Goal: Task Accomplishment & Management: Manage account settings

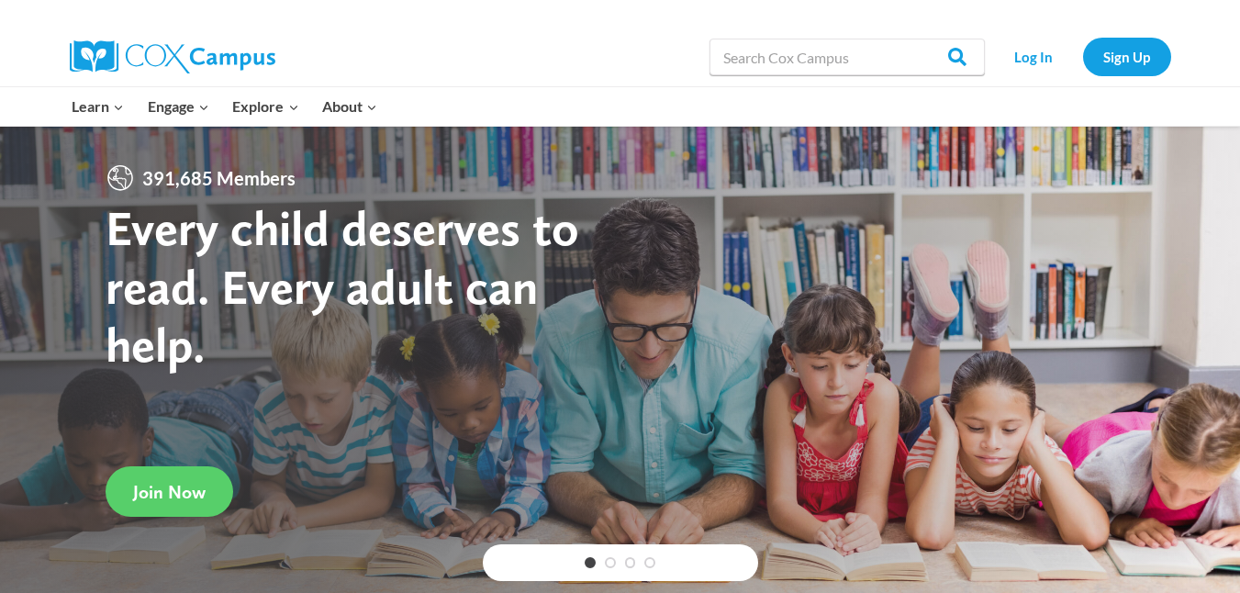
click at [1038, 52] on link "Log In" at bounding box center [1034, 57] width 80 height 38
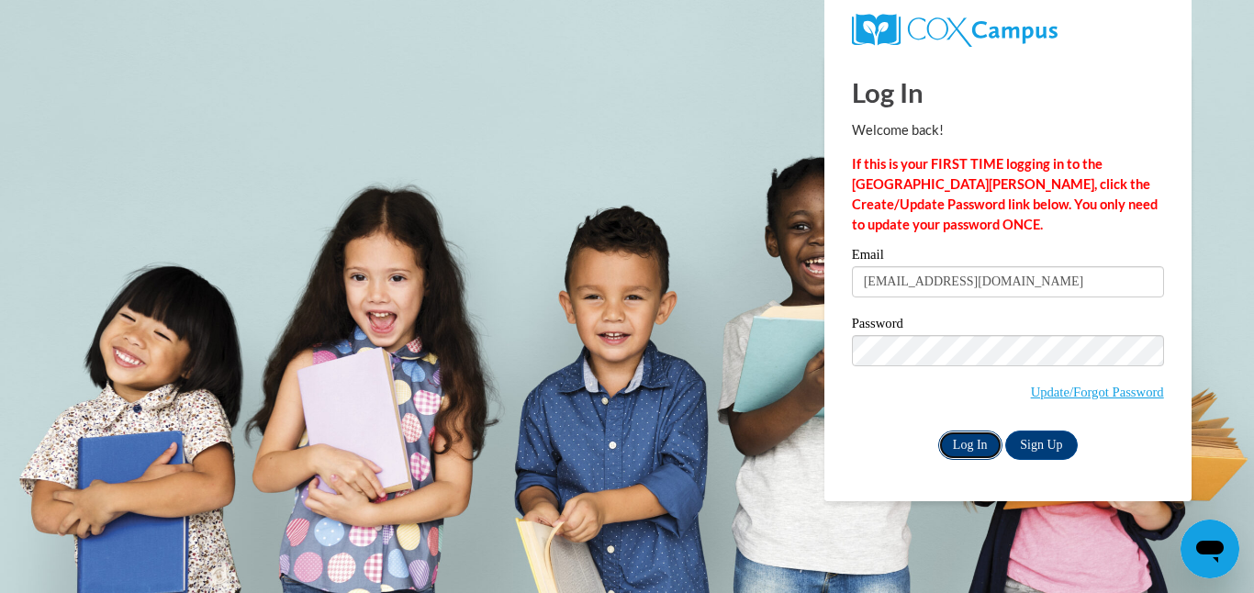
click at [956, 452] on input "Log In" at bounding box center [970, 445] width 64 height 29
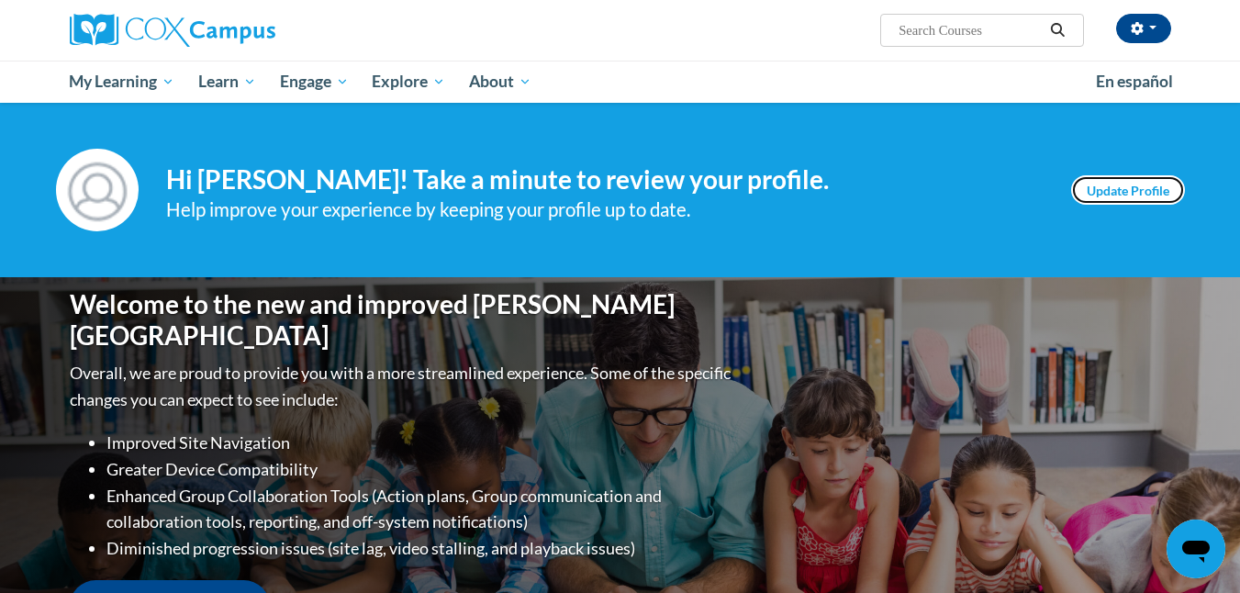
click at [1127, 185] on link "Update Profile" at bounding box center [1128, 189] width 114 height 29
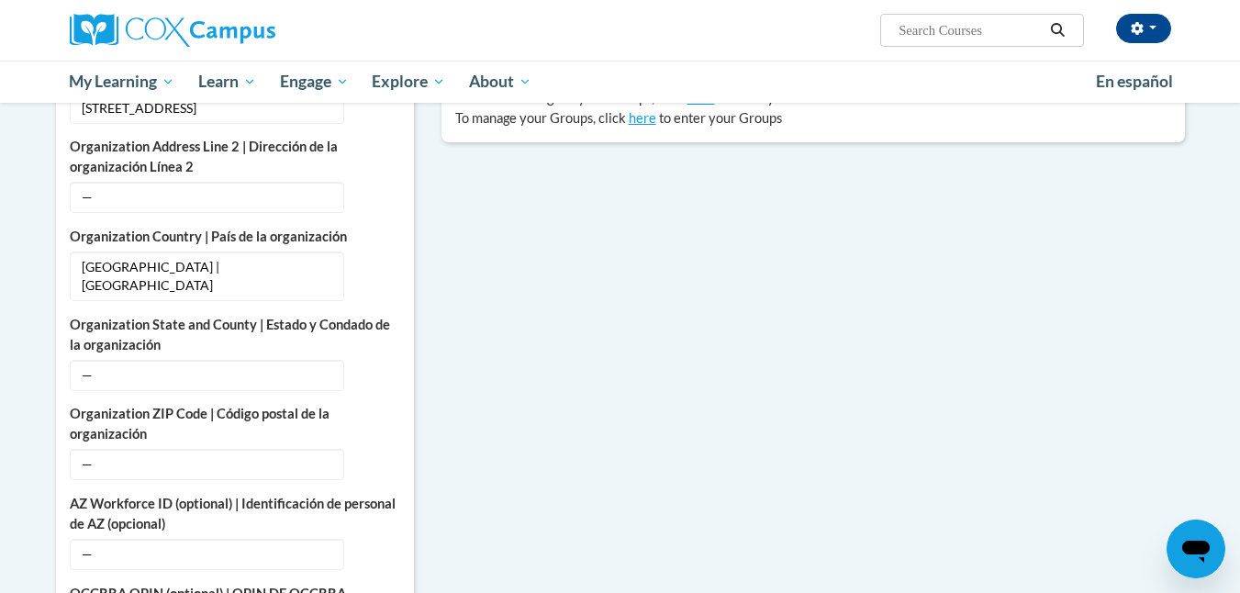
scroll to position [635, 0]
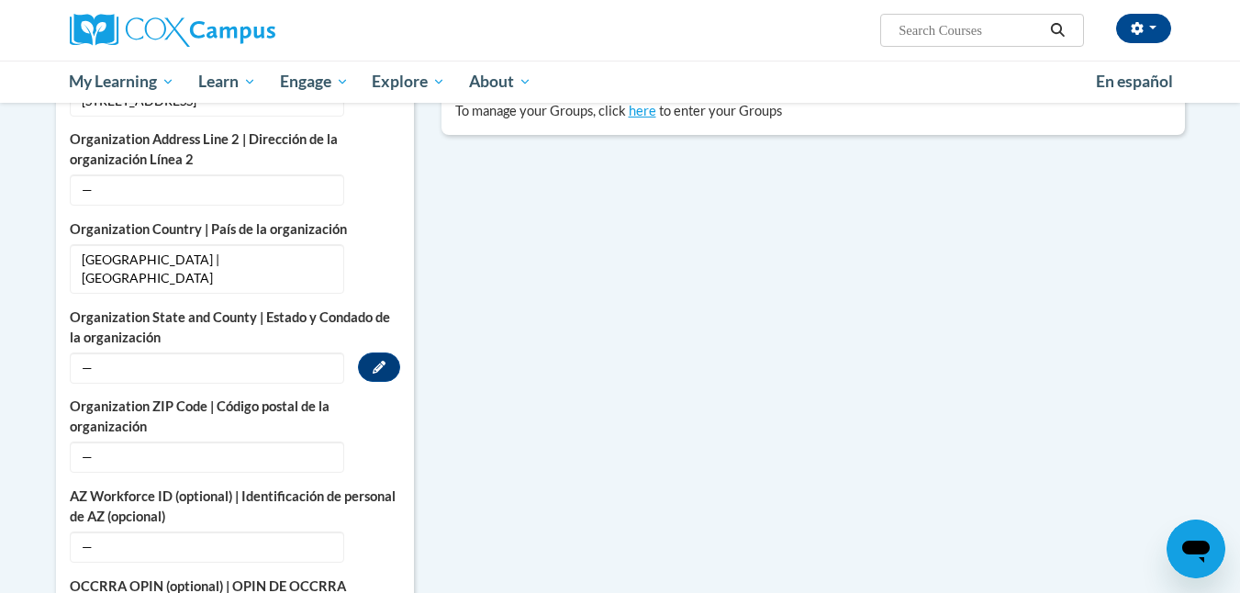
click at [266, 353] on span "—" at bounding box center [207, 368] width 275 height 31
click at [374, 361] on icon "Custom profile fields" at bounding box center [379, 367] width 13 height 13
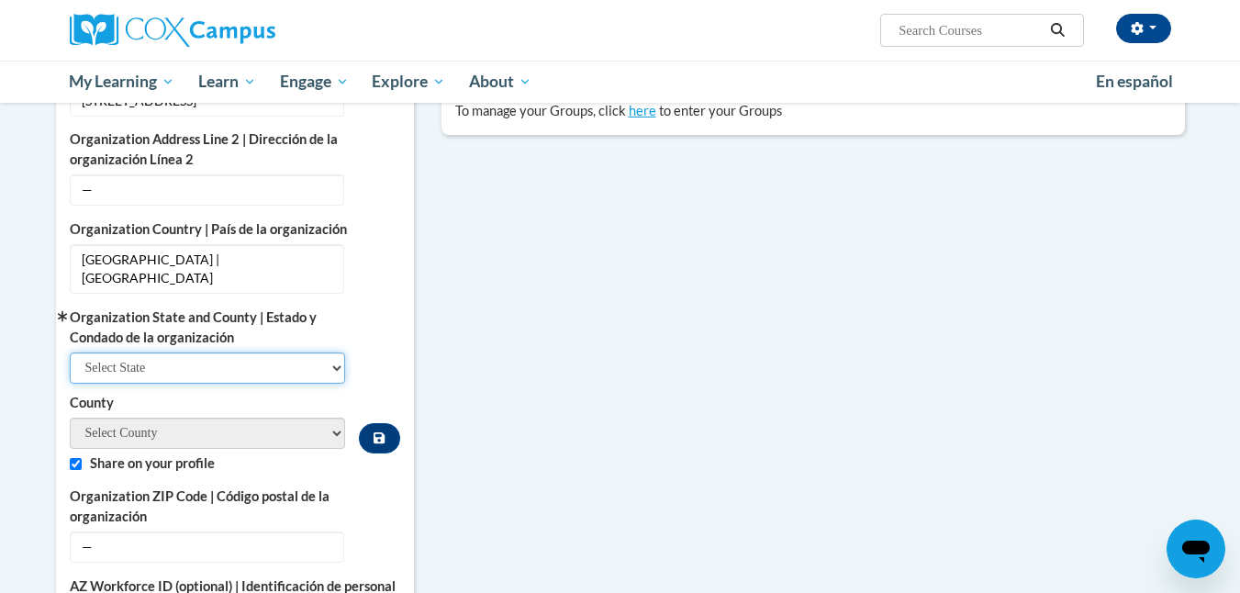
click at [336, 353] on select "Select State Alabama Alaska Arizona Arkansas California Colorado Connecticut De…" at bounding box center [208, 368] width 276 height 31
select select "Ohio"
click at [70, 353] on select "Select State Alabama Alaska Arizona Arkansas California Colorado Connecticut De…" at bounding box center [208, 368] width 276 height 31
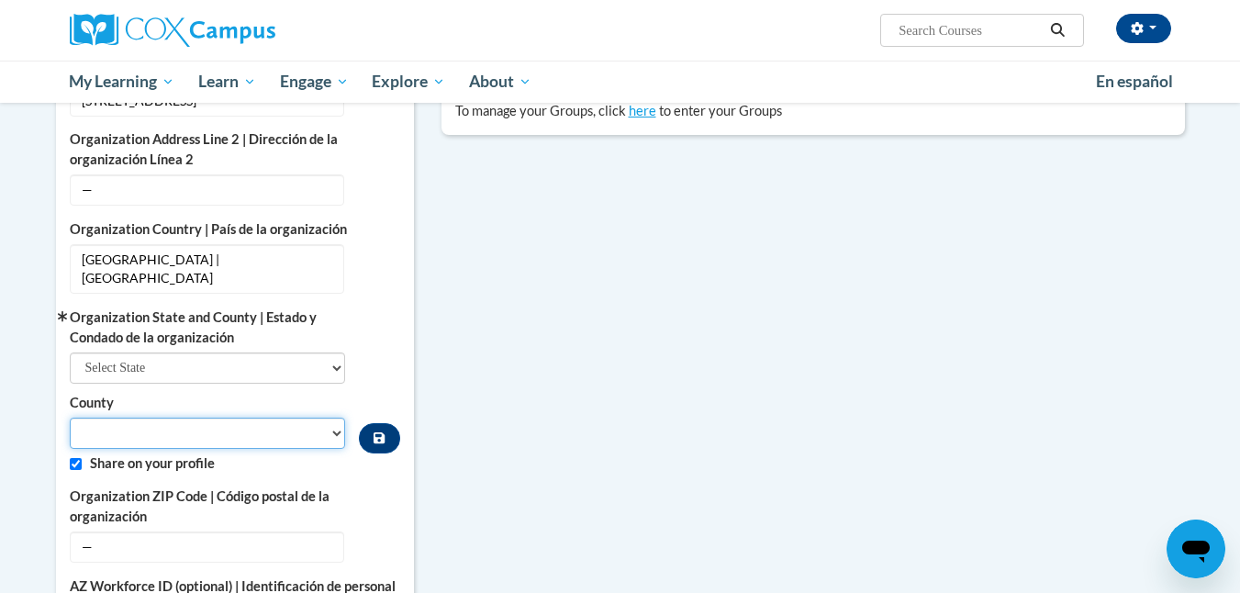
click at [332, 418] on select "County" at bounding box center [208, 433] width 276 height 31
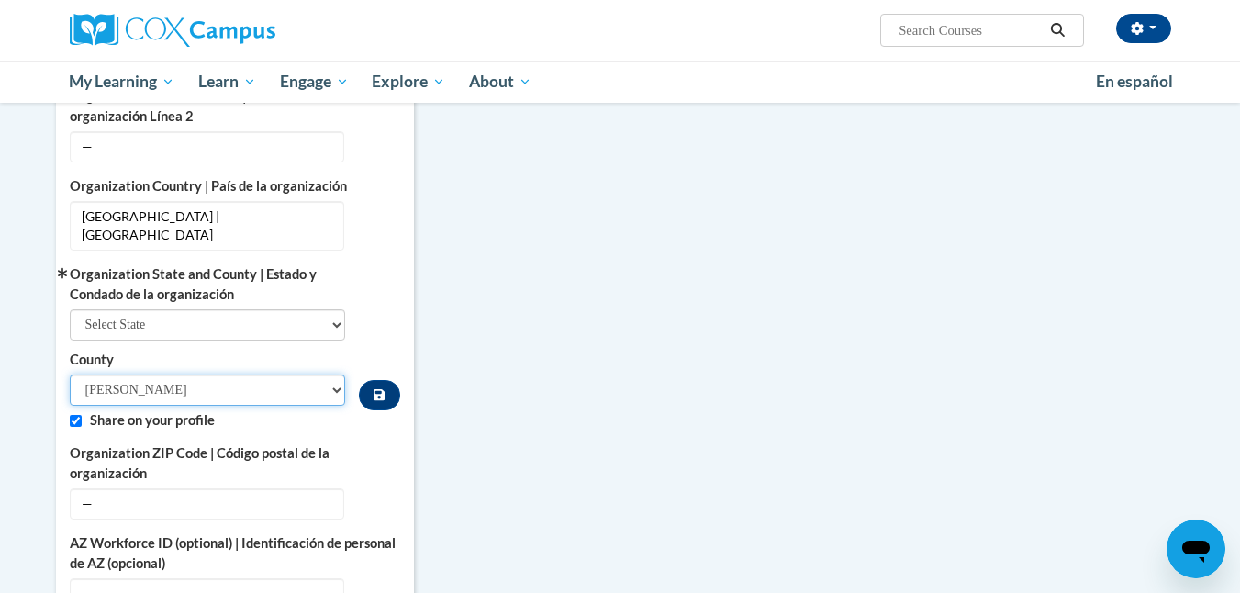
scroll to position [693, 0]
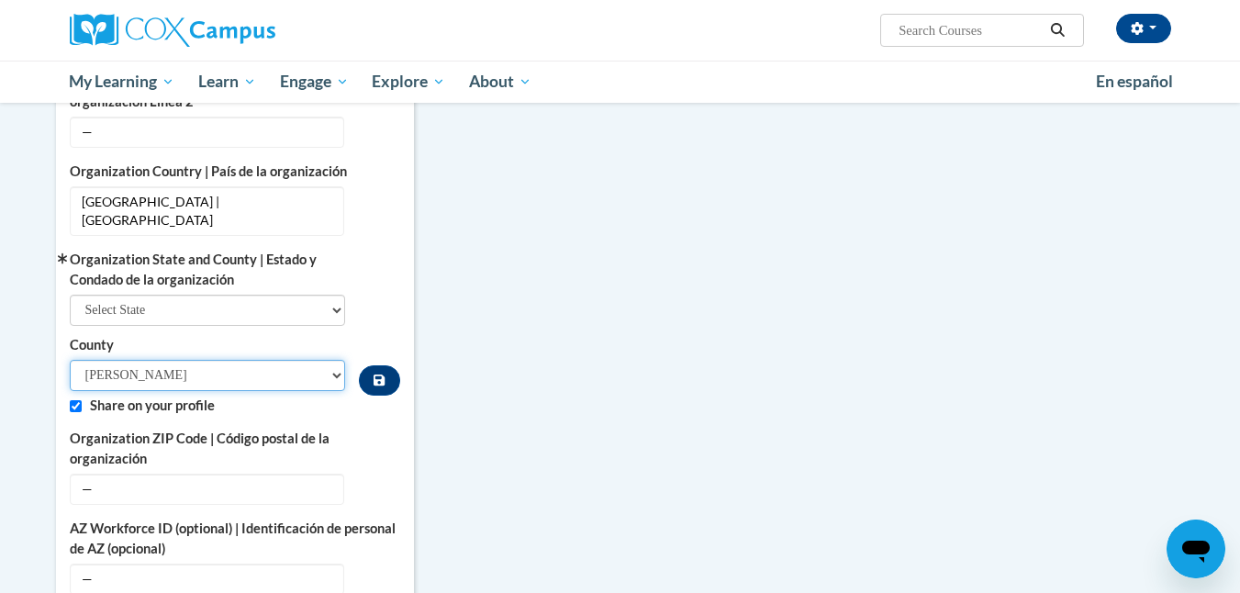
click at [338, 361] on select "Adams Allen Ashland Ashtabula Athens Auglaize Belmont Brown Butler Carroll Cham…" at bounding box center [208, 375] width 276 height 31
click at [336, 360] on select "Adams Allen Ashland Ashtabula Athens Auglaize Belmont Brown Butler Carroll Cham…" at bounding box center [208, 375] width 276 height 31
select select "Montgomery"
click at [70, 360] on select "Adams Allen Ashland Ashtabula Athens Auglaize Belmont Brown Butler Carroll Cham…" at bounding box center [208, 375] width 276 height 31
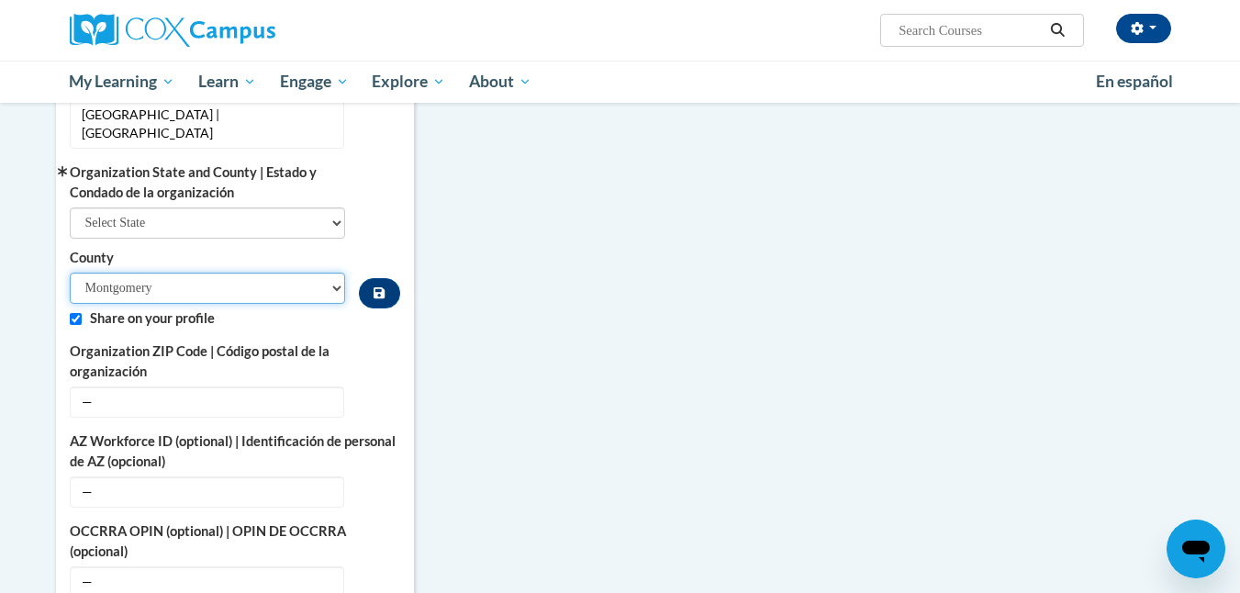
scroll to position [782, 0]
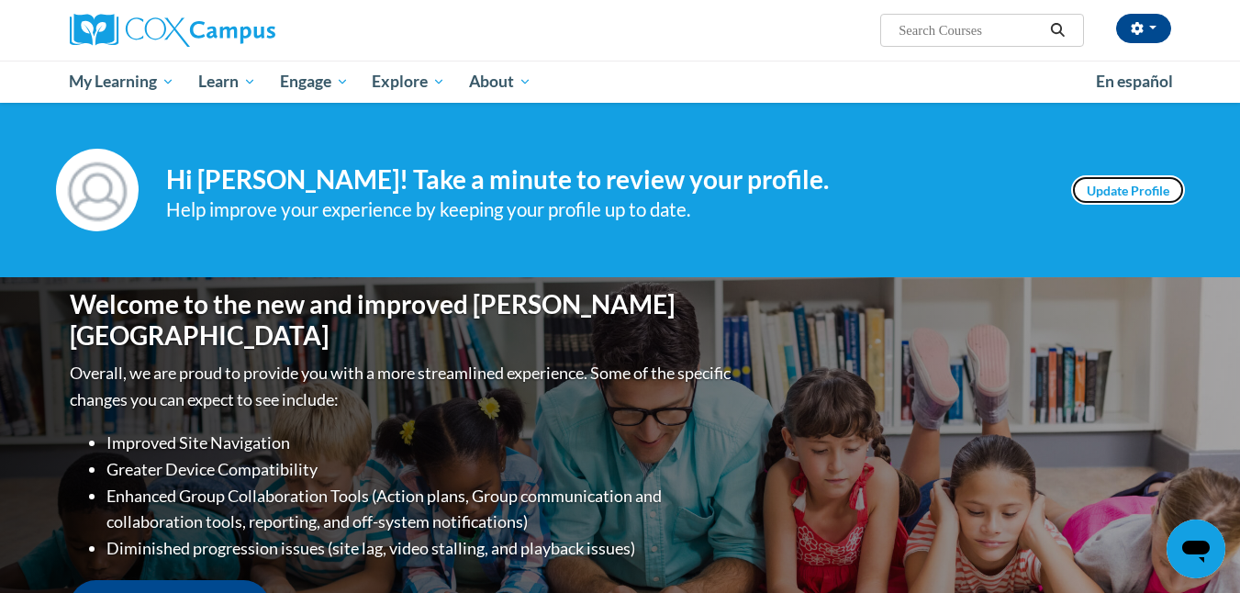
click at [1142, 185] on link "Update Profile" at bounding box center [1128, 189] width 114 height 29
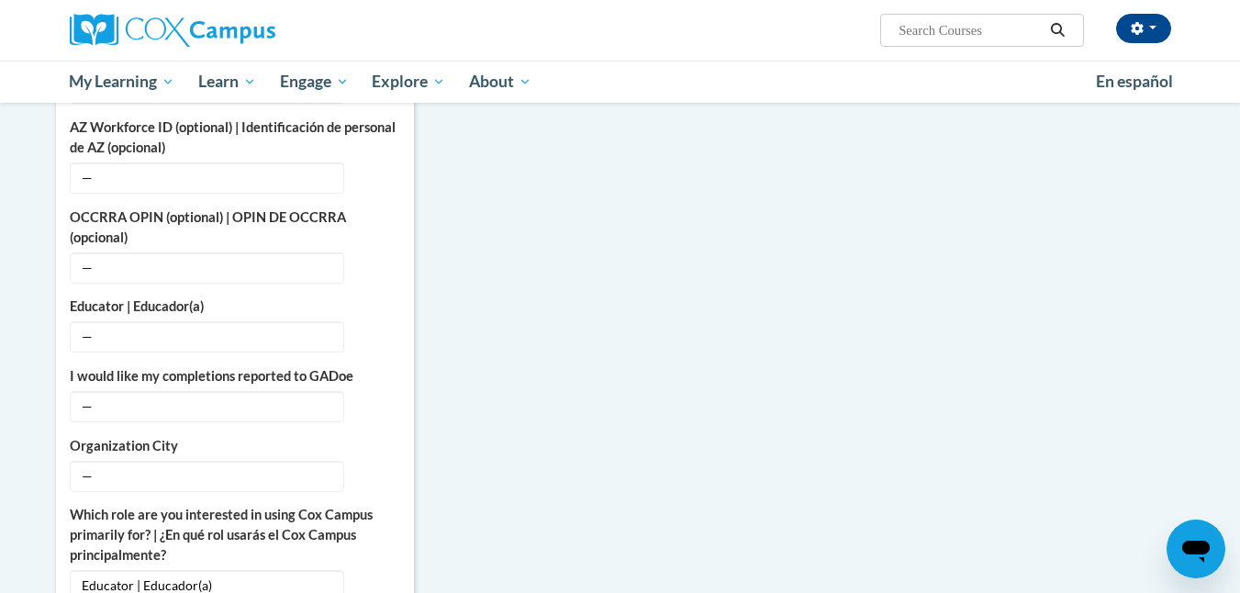
scroll to position [988, 0]
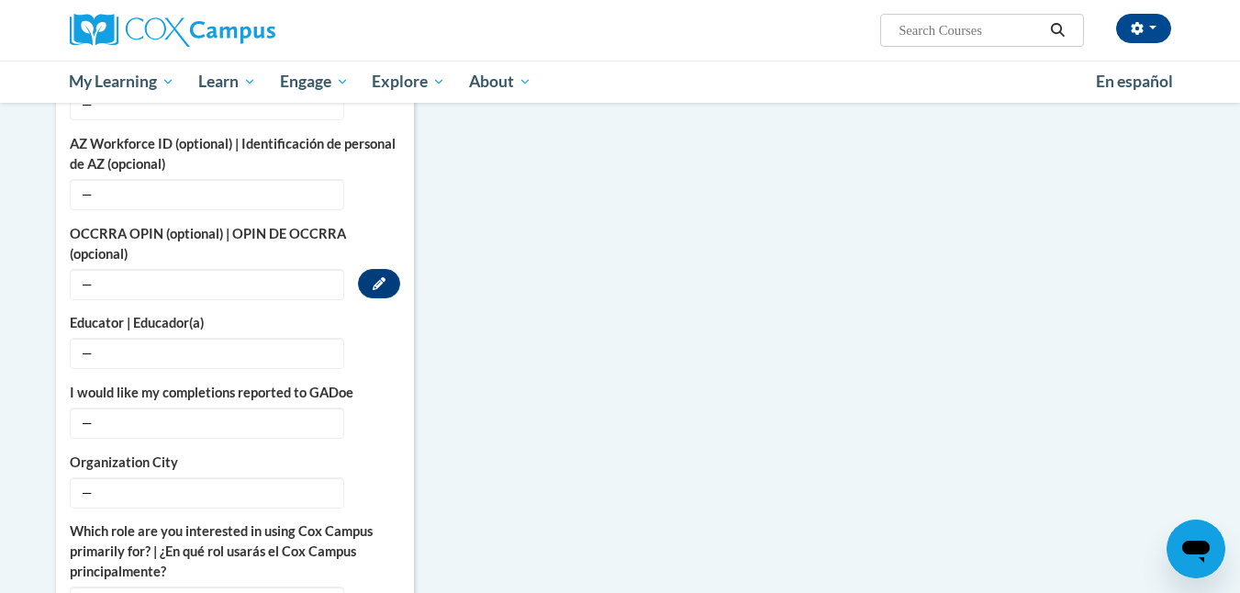
click at [224, 269] on span "—" at bounding box center [207, 284] width 275 height 31
click at [380, 276] on icon "Custom profile fields" at bounding box center [379, 282] width 13 height 13
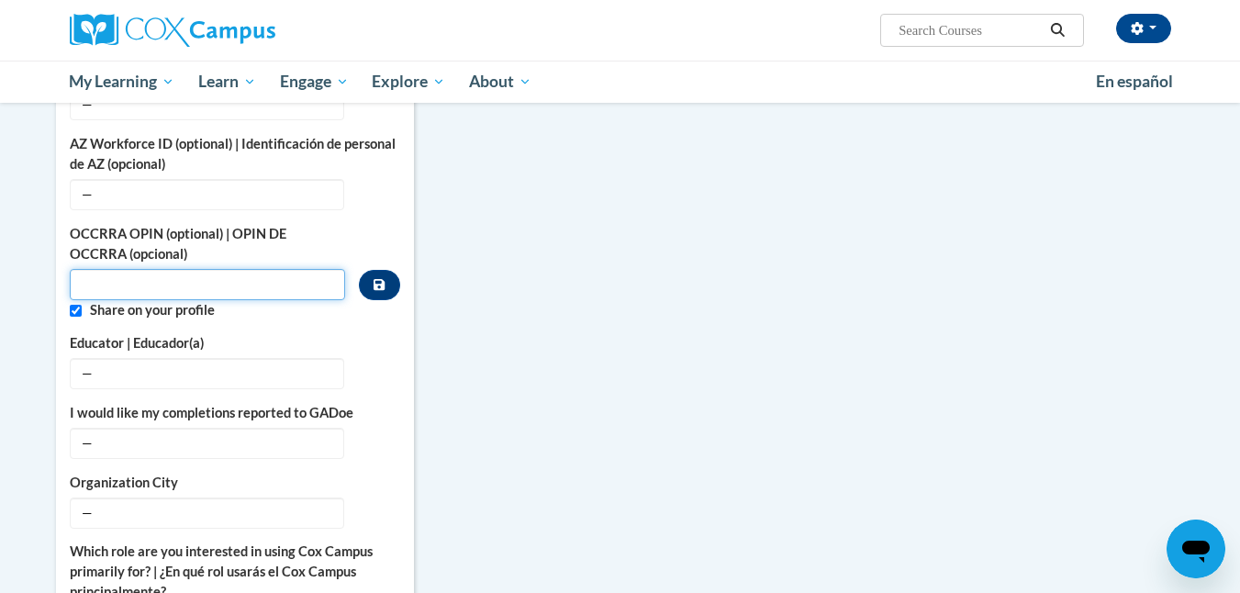
paste input "1124-5704"
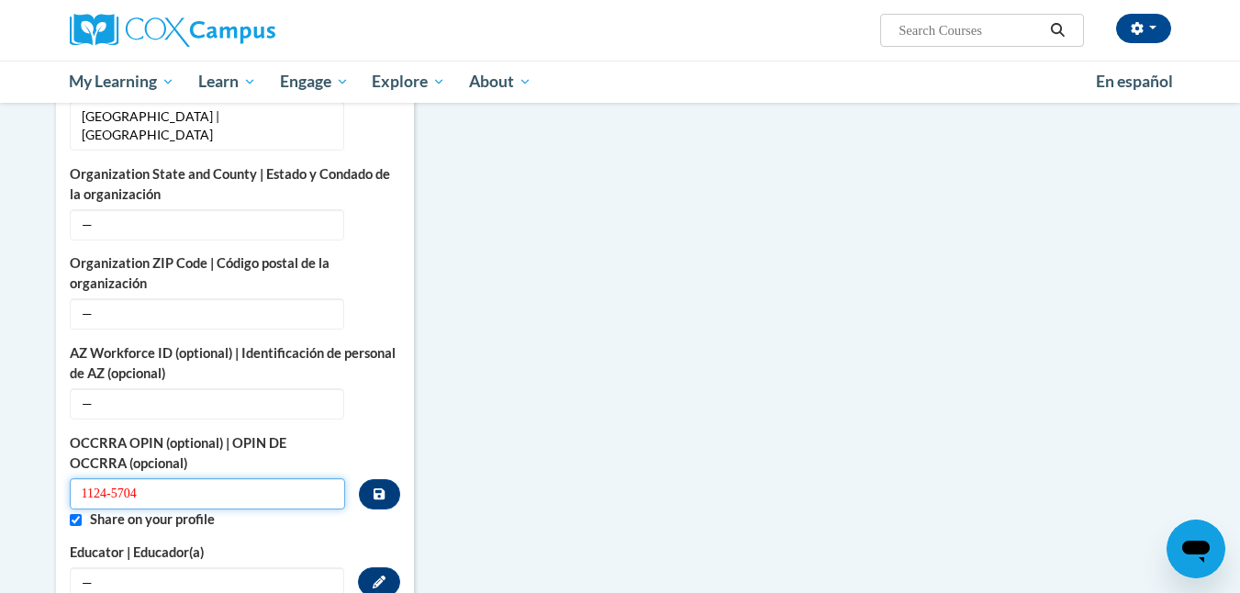
scroll to position [769, 0]
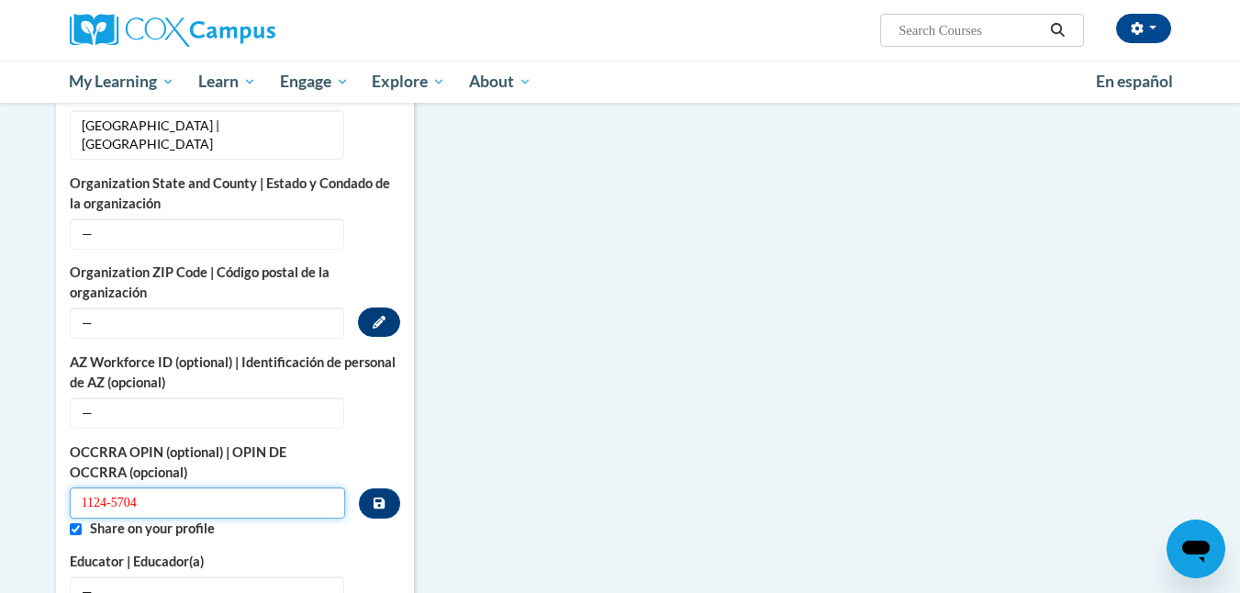
type input "1124-5704"
click at [392, 308] on button "Edit" at bounding box center [379, 322] width 42 height 29
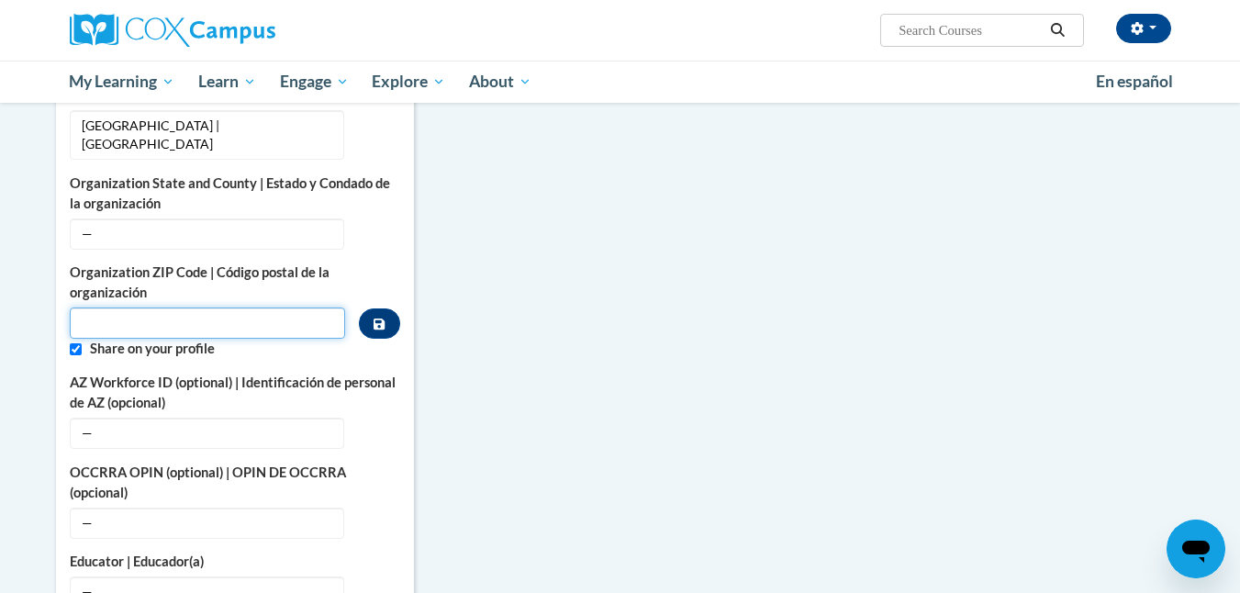
click at [267, 310] on input "Metadata input" at bounding box center [208, 323] width 276 height 31
type input "45404"
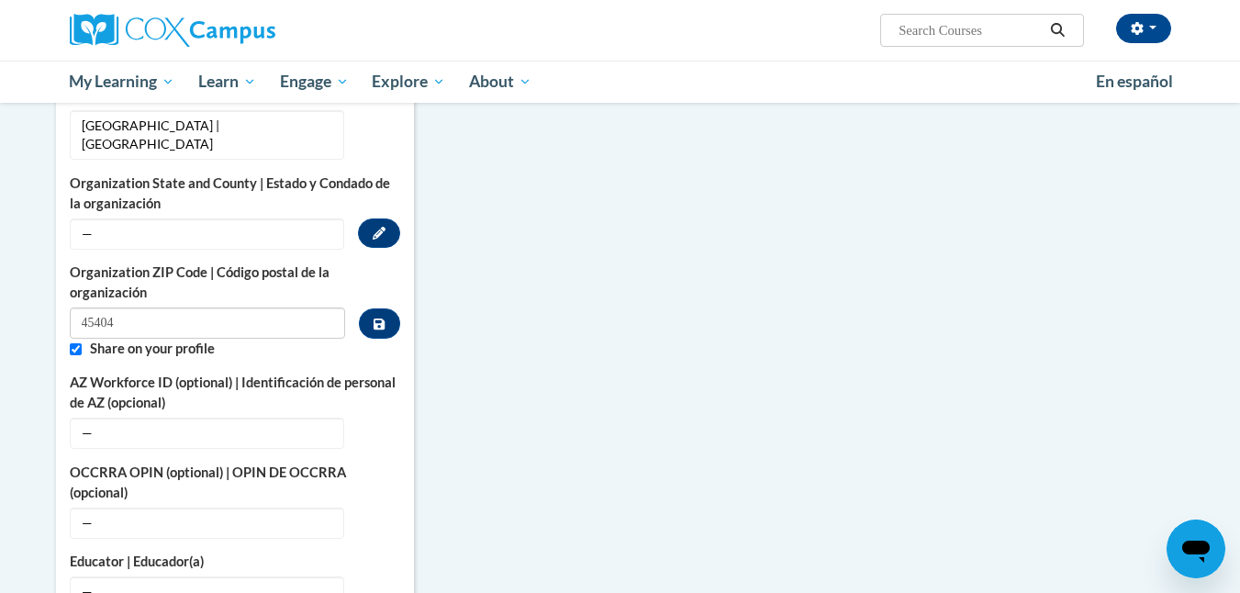
click at [302, 219] on span "—" at bounding box center [207, 234] width 275 height 31
click at [383, 220] on button "Edit" at bounding box center [379, 233] width 42 height 29
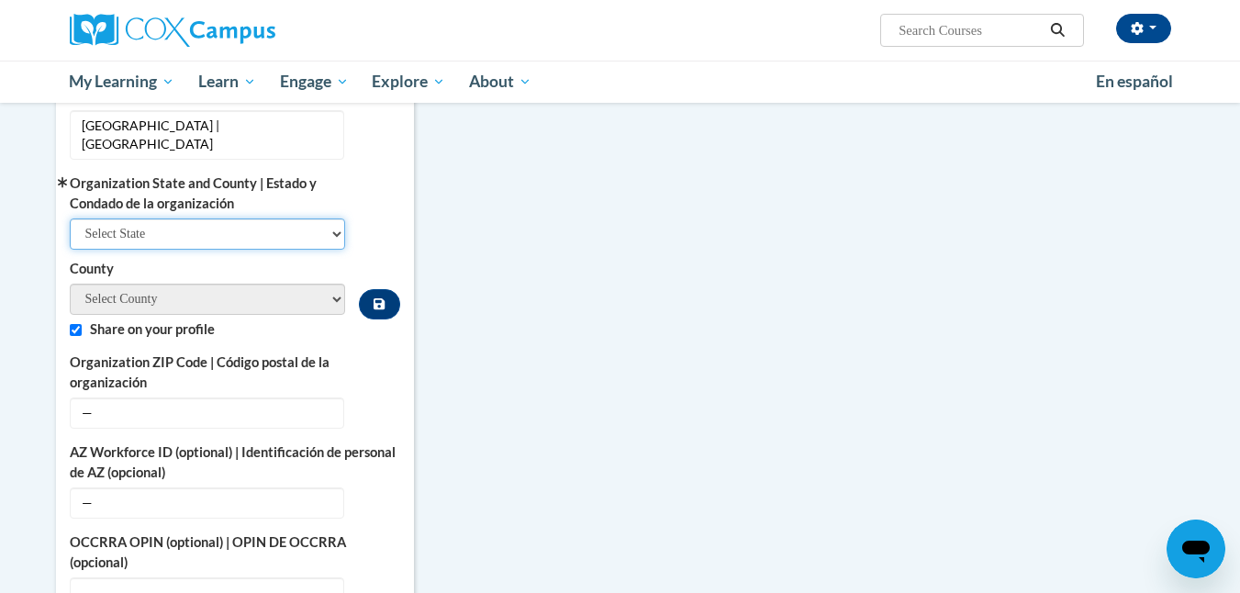
click at [335, 219] on select "Select State Alabama Alaska Arizona Arkansas California Colorado Connecticut De…" at bounding box center [208, 234] width 276 height 31
select select "Ohio"
click at [70, 219] on select "Select State Alabama Alaska Arizona Arkansas California Colorado Connecticut De…" at bounding box center [208, 234] width 276 height 31
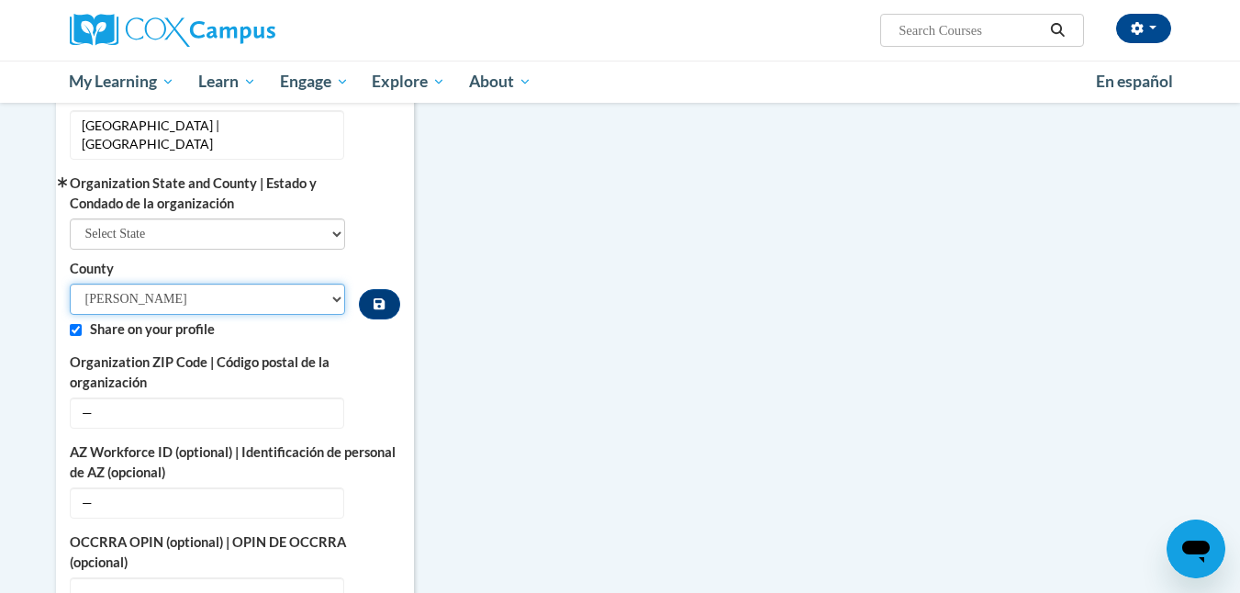
click at [335, 284] on select "Adams Allen Ashland Ashtabula Athens Auglaize Belmont Brown Butler Carroll Cham…" at bounding box center [208, 299] width 276 height 31
select select "Montgomery"
click at [70, 284] on select "Adams Allen Ashland Ashtabula Athens Auglaize Belmont Brown Butler Carroll Cham…" at bounding box center [208, 299] width 276 height 31
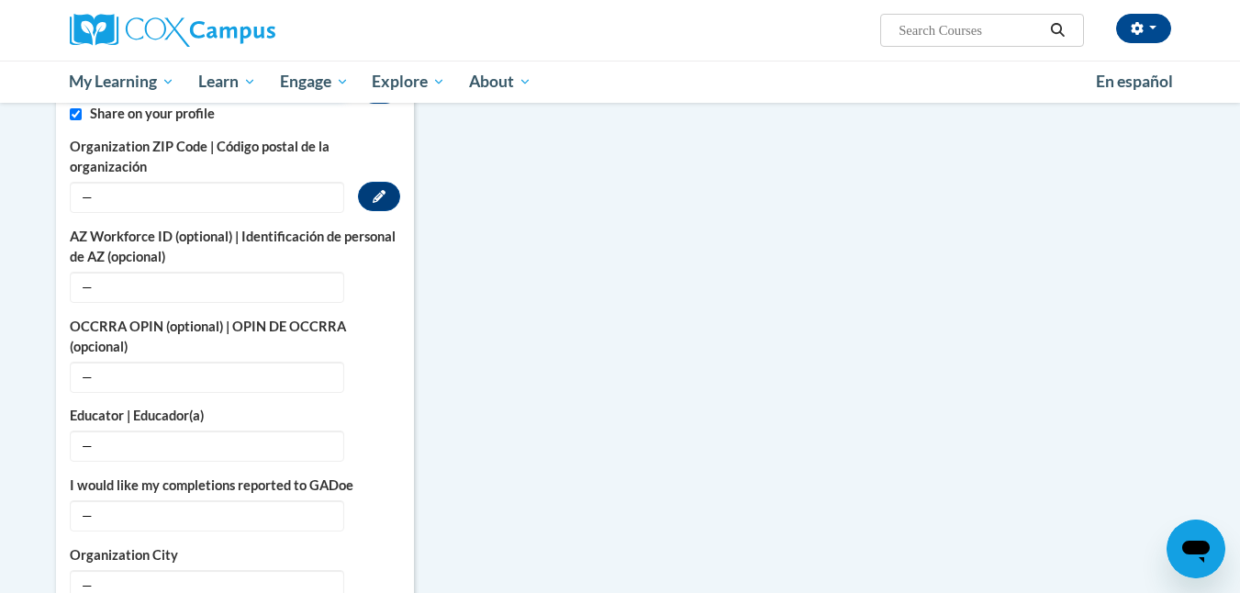
scroll to position [993, 0]
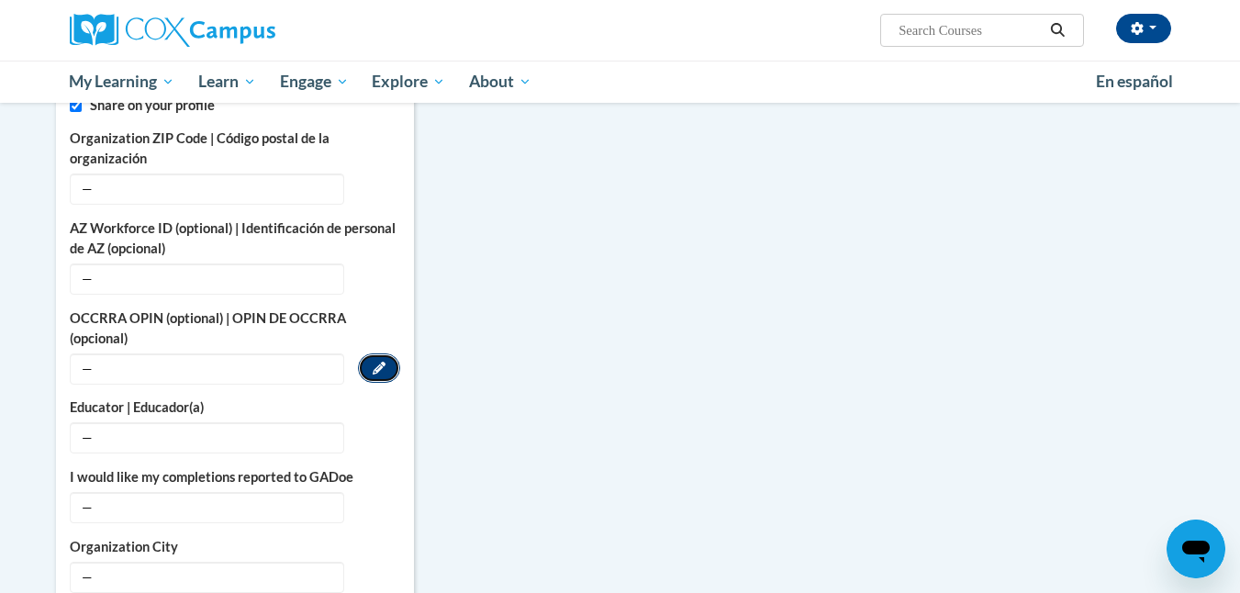
click at [380, 356] on button "Edit" at bounding box center [379, 367] width 42 height 29
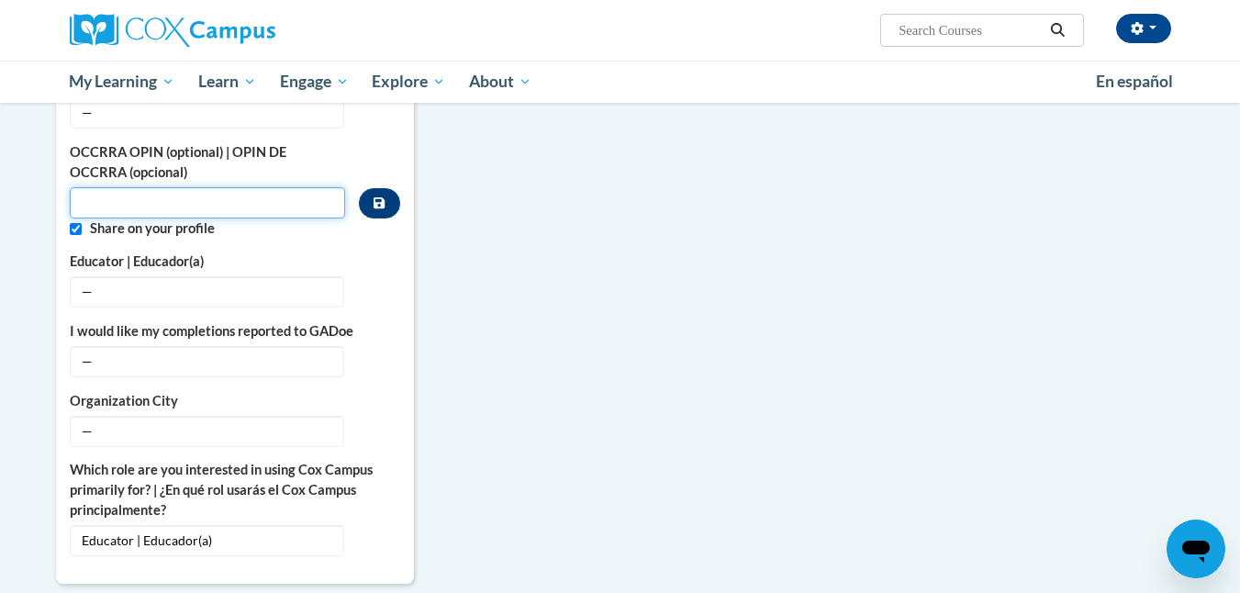
paste input "1124-5704"
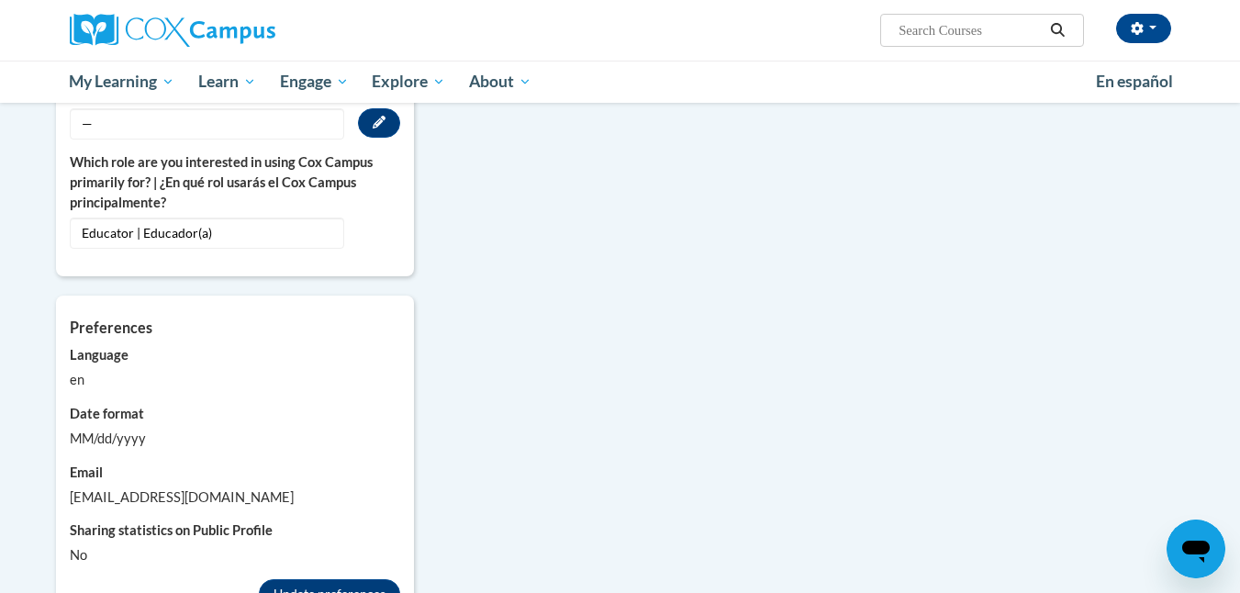
scroll to position [1379, 0]
type input "1124-5704"
click at [104, 427] on div "MM/dd/yyyy" at bounding box center [235, 437] width 331 height 20
click at [83, 427] on div "MM/dd/yyyy" at bounding box center [235, 437] width 331 height 20
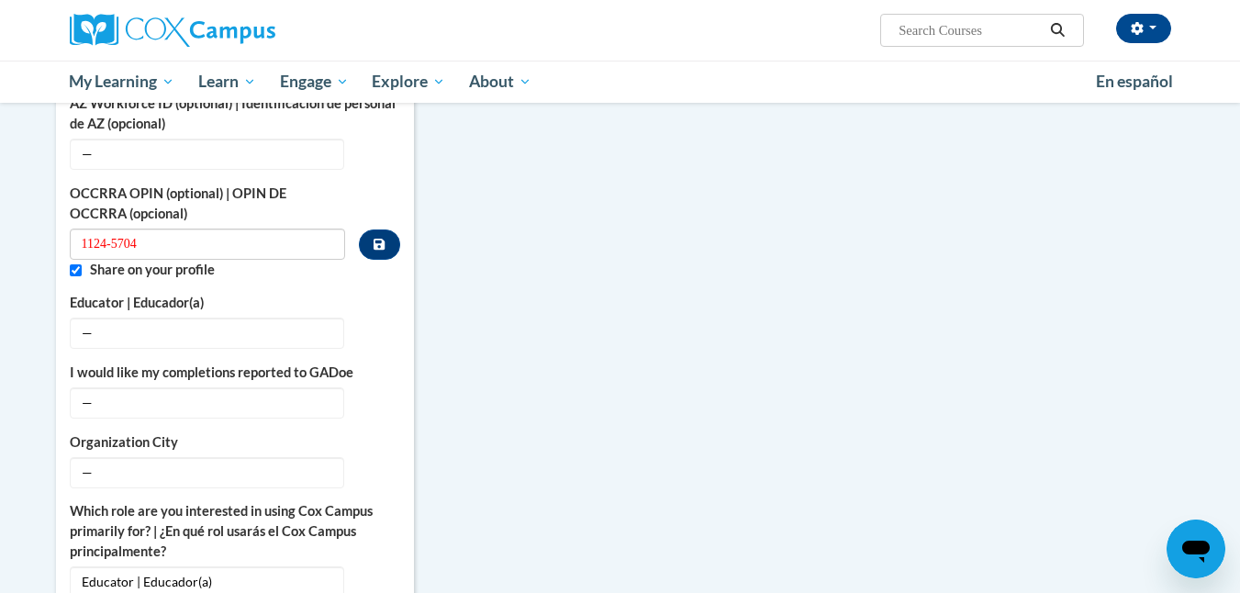
scroll to position [1017, 0]
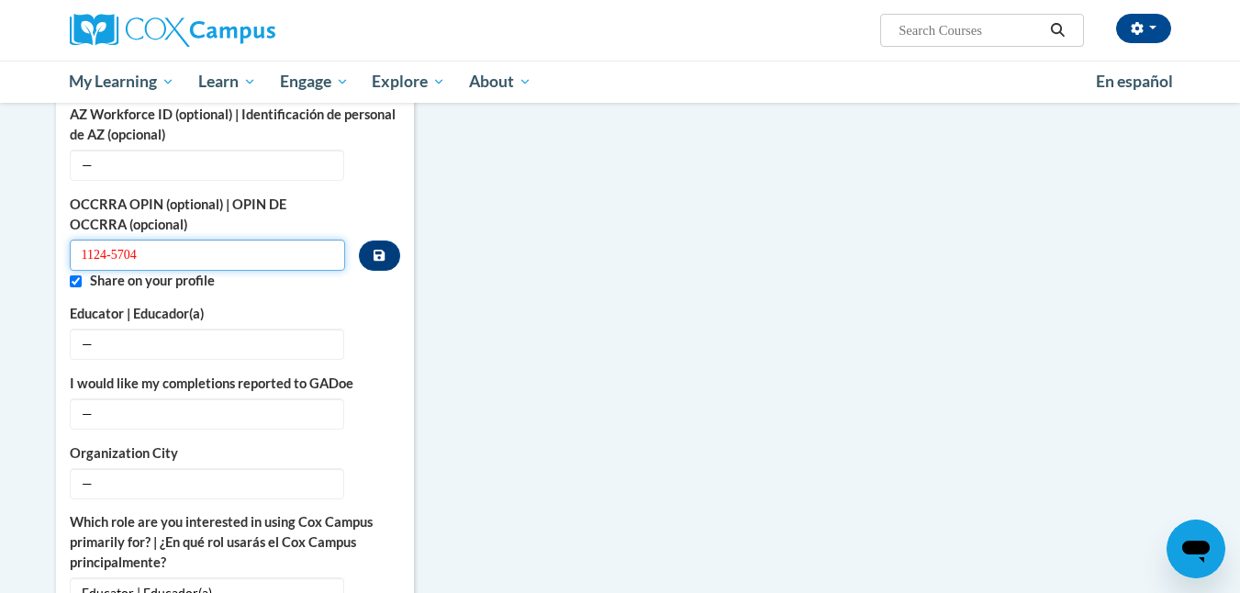
click at [81, 243] on input "1124-5704" at bounding box center [208, 255] width 276 height 31
click at [381, 250] on icon "Custom profile fields" at bounding box center [379, 255] width 11 height 11
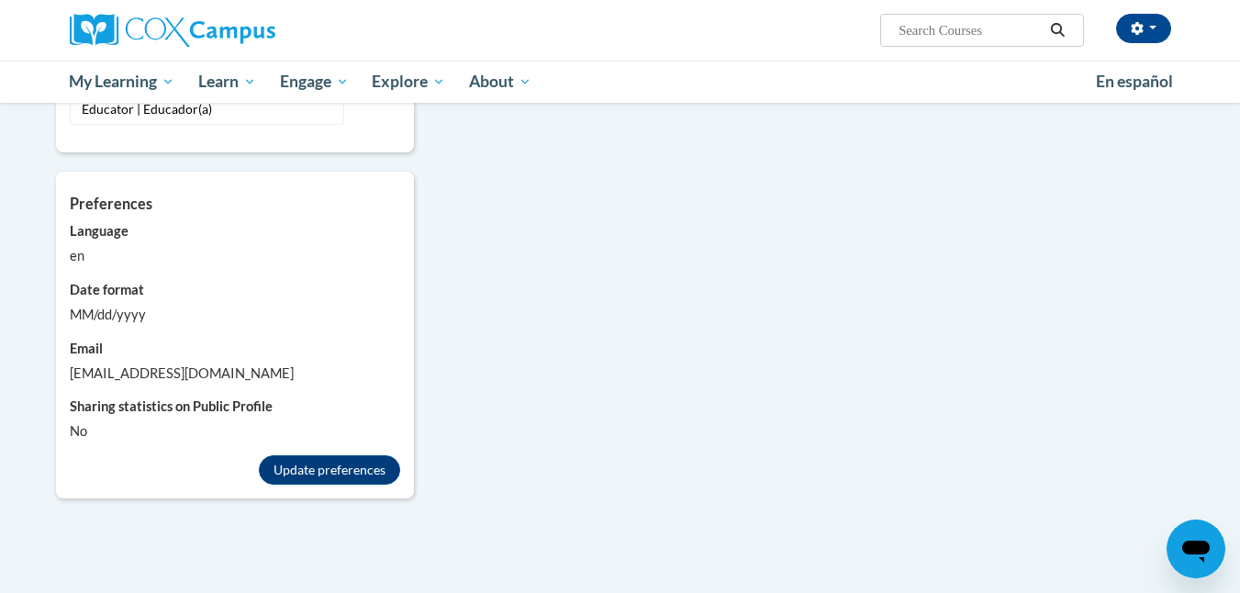
scroll to position [1509, 0]
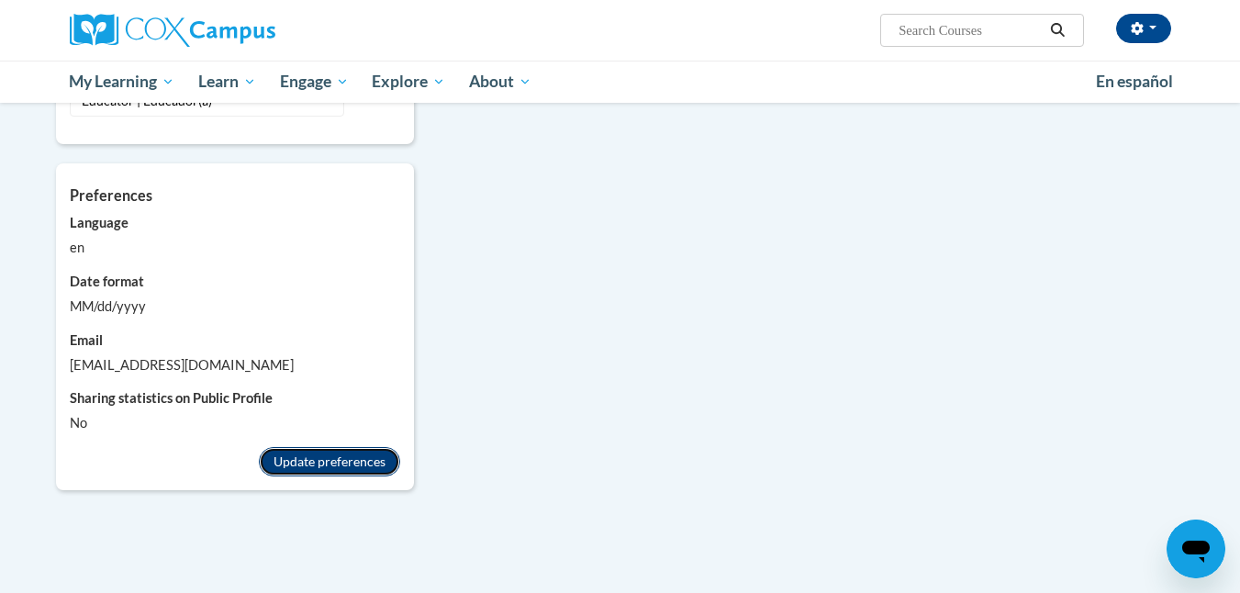
click at [333, 447] on button "Update preferences" at bounding box center [329, 461] width 141 height 29
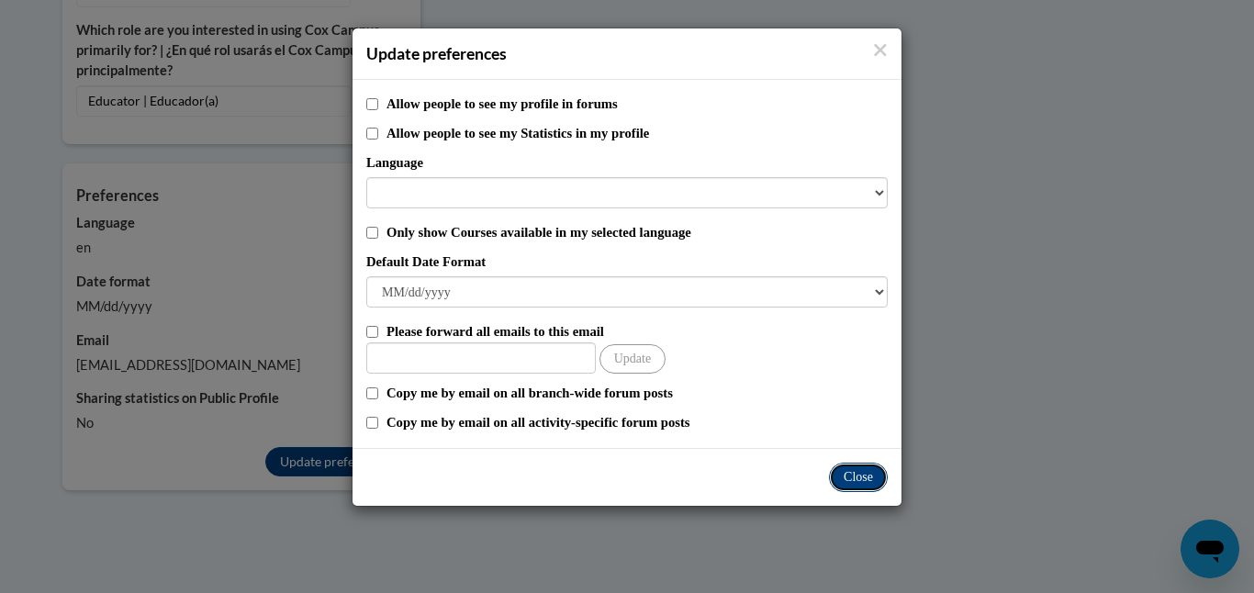
click at [852, 467] on button "Close" at bounding box center [858, 477] width 59 height 29
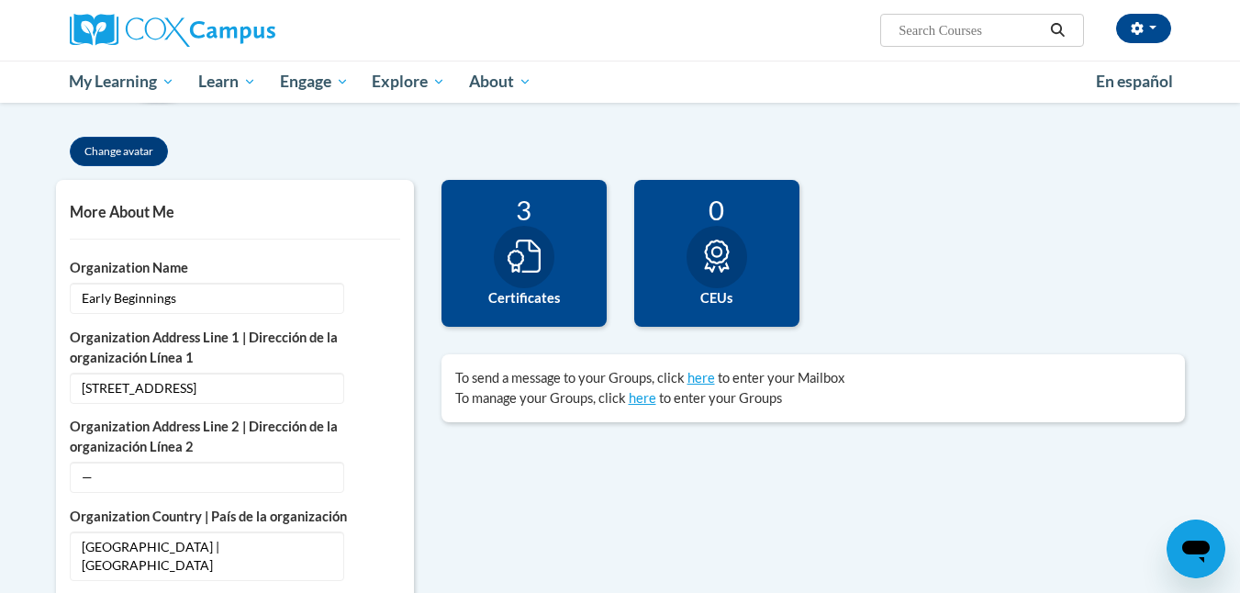
scroll to position [349, 0]
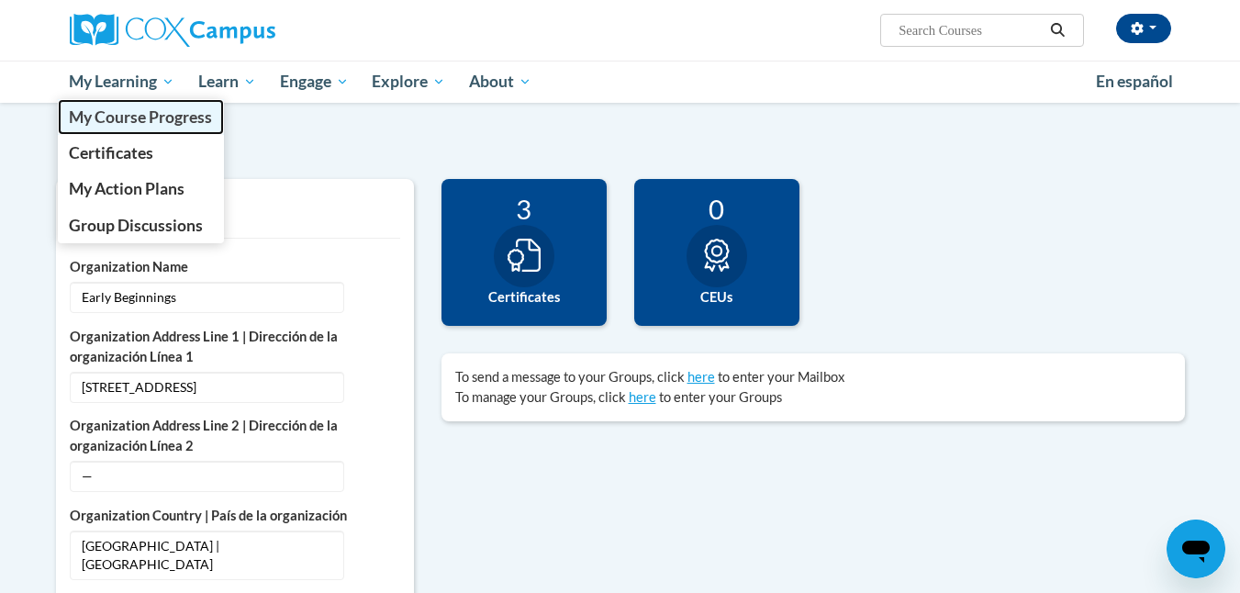
click at [135, 117] on span "My Course Progress" at bounding box center [140, 116] width 143 height 19
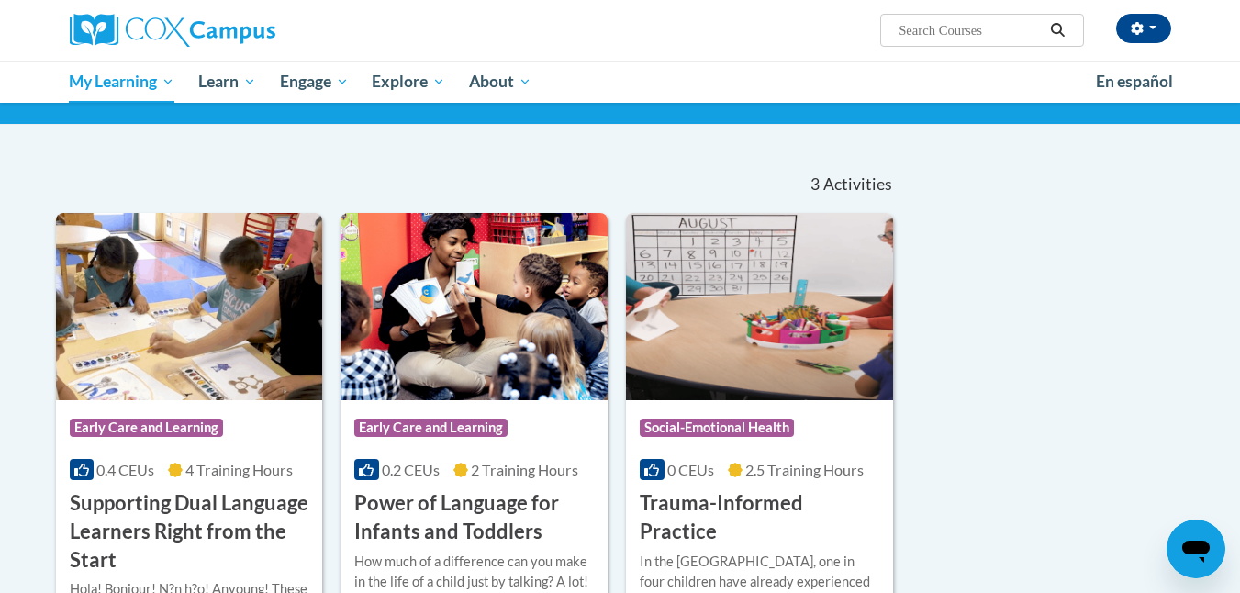
scroll to position [118, 0]
